Goal: Task Accomplishment & Management: Manage account settings

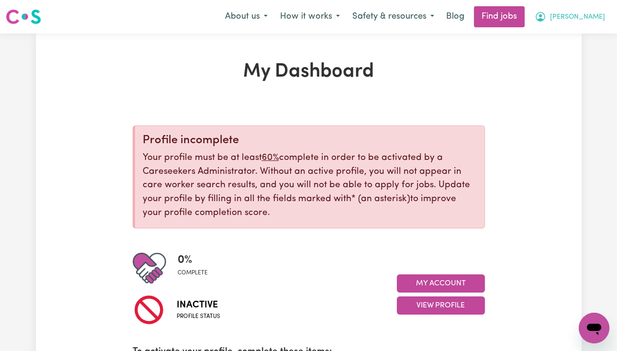
click at [599, 17] on span "[PERSON_NAME]" at bounding box center [577, 17] width 55 height 11
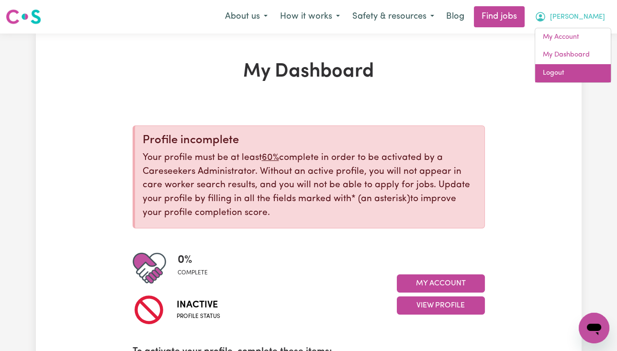
click at [593, 68] on link "Logout" at bounding box center [573, 73] width 76 height 18
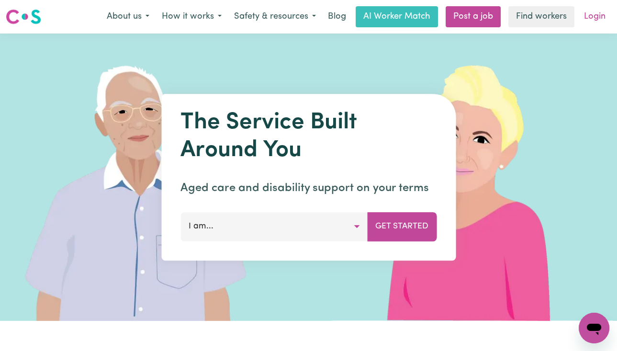
click at [589, 12] on link "Login" at bounding box center [594, 16] width 33 height 21
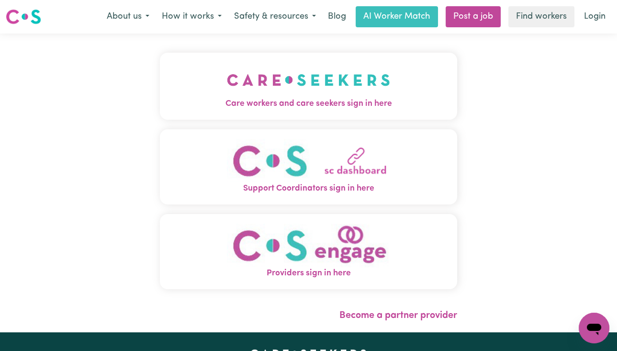
click at [300, 107] on span "Care workers and care seekers sign in here" at bounding box center [308, 104] width 297 height 12
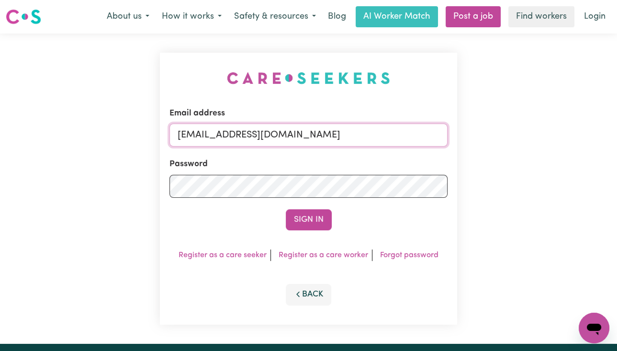
drag, startPoint x: 226, startPoint y: 134, endPoint x: 511, endPoint y: 144, distance: 286.0
click at [511, 144] on div "Email address [EMAIL_ADDRESS][DOMAIN_NAME] Password Sign In Register as a care …" at bounding box center [308, 189] width 617 height 310
paste input "[EMAIL_ADDRESS]"
type input "[EMAIL_ADDRESS][DOMAIN_NAME]"
click at [286, 209] on button "Sign In" at bounding box center [309, 219] width 46 height 21
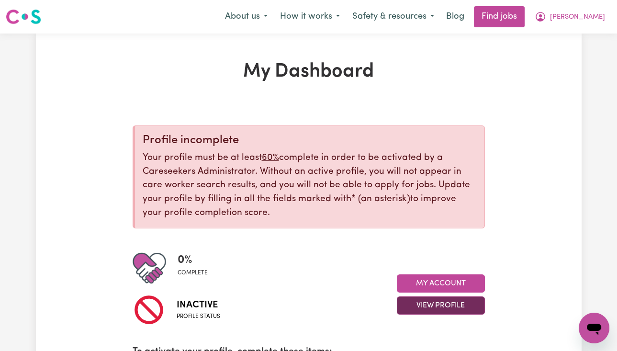
click at [469, 308] on button "View Profile" at bounding box center [441, 305] width 88 height 18
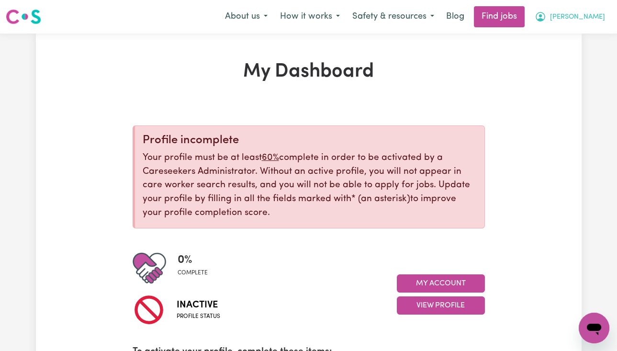
click at [578, 18] on span "[PERSON_NAME]" at bounding box center [577, 17] width 55 height 11
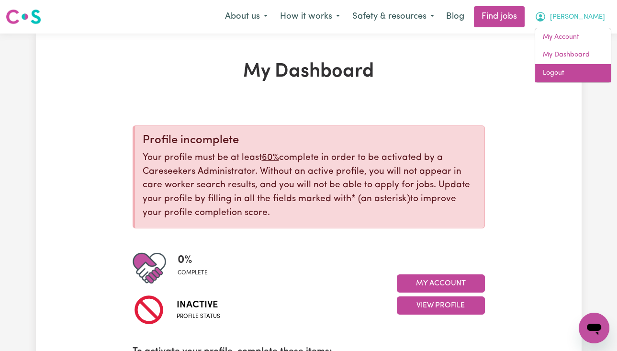
click at [576, 69] on link "Logout" at bounding box center [573, 73] width 76 height 18
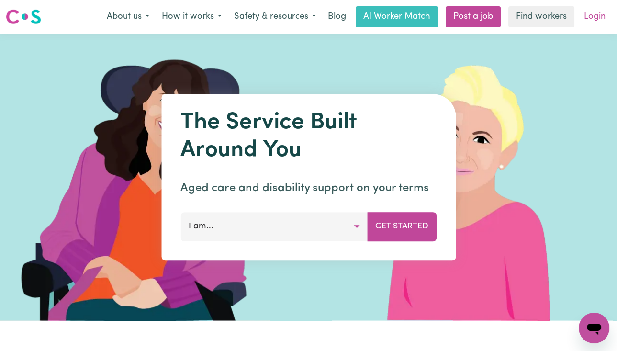
click at [593, 13] on link "Login" at bounding box center [594, 16] width 33 height 21
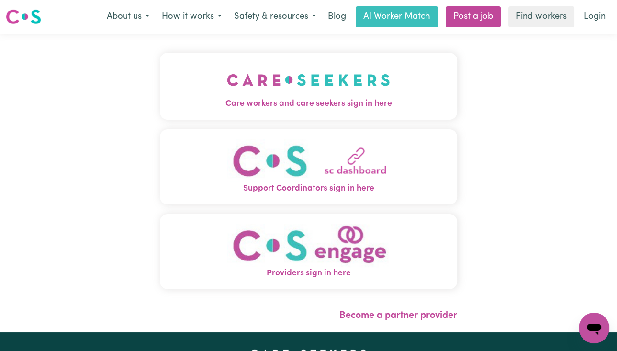
click at [367, 65] on img "Care workers and care seekers sign in here" at bounding box center [308, 79] width 163 height 35
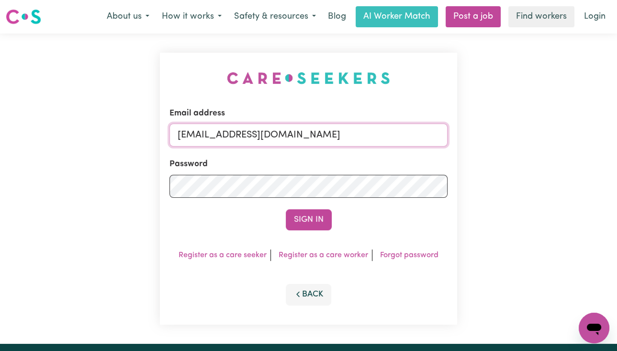
drag, startPoint x: 227, startPoint y: 133, endPoint x: 688, endPoint y: 143, distance: 460.7
paste input "[PERSON_NAME][EMAIL_ADDRESS][DOMAIN_NAME]"
type input "superuser~[PERSON_NAME][EMAIL_ADDRESS][DOMAIN_NAME]"
click at [286, 209] on button "Sign In" at bounding box center [309, 219] width 46 height 21
